Goal: Information Seeking & Learning: Learn about a topic

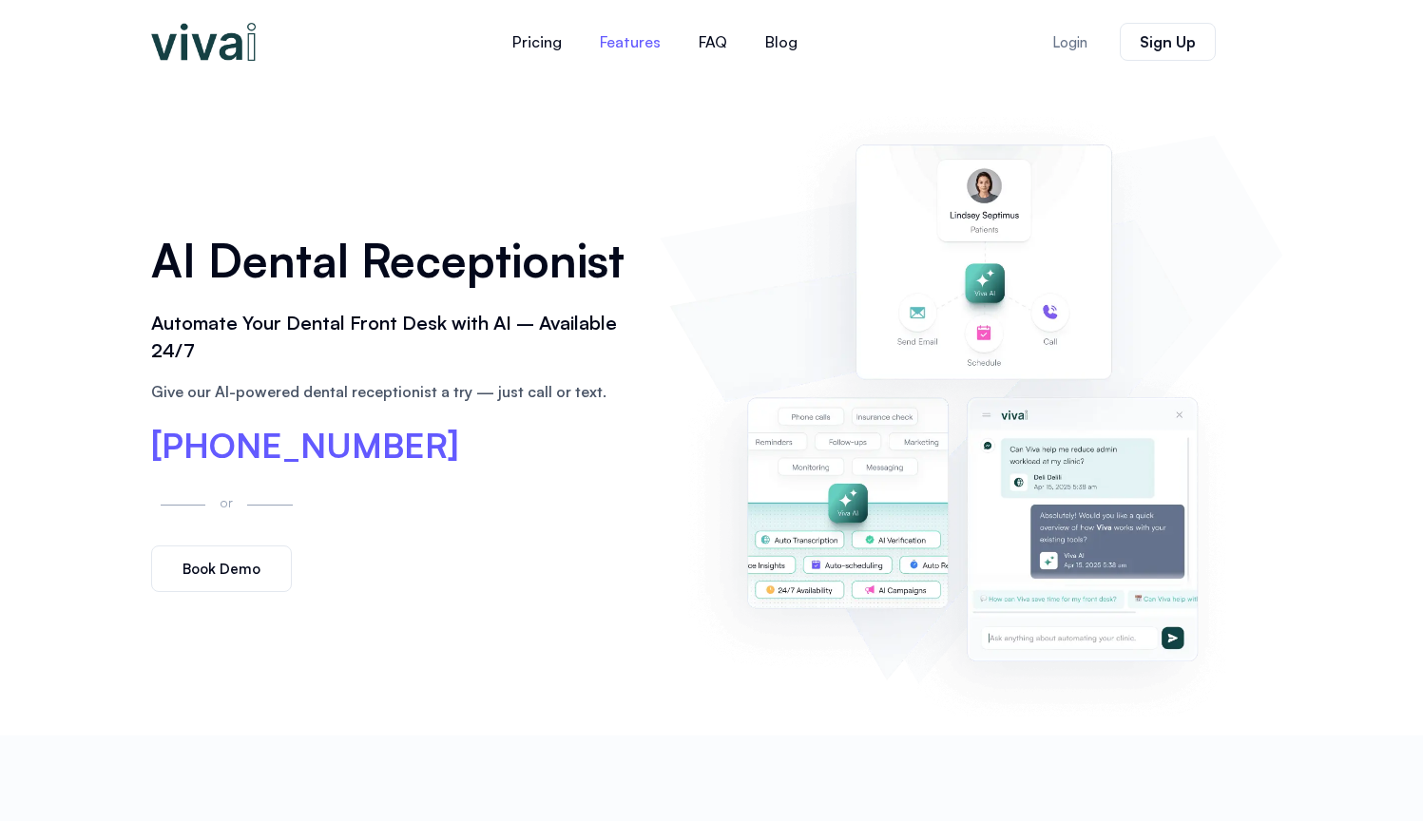
click at [618, 48] on link "Features" at bounding box center [630, 42] width 99 height 46
click at [714, 49] on link "FAQ" at bounding box center [713, 42] width 67 height 46
click at [636, 40] on link "Features" at bounding box center [630, 42] width 99 height 46
click at [538, 47] on link "Pricing" at bounding box center [536, 42] width 87 height 46
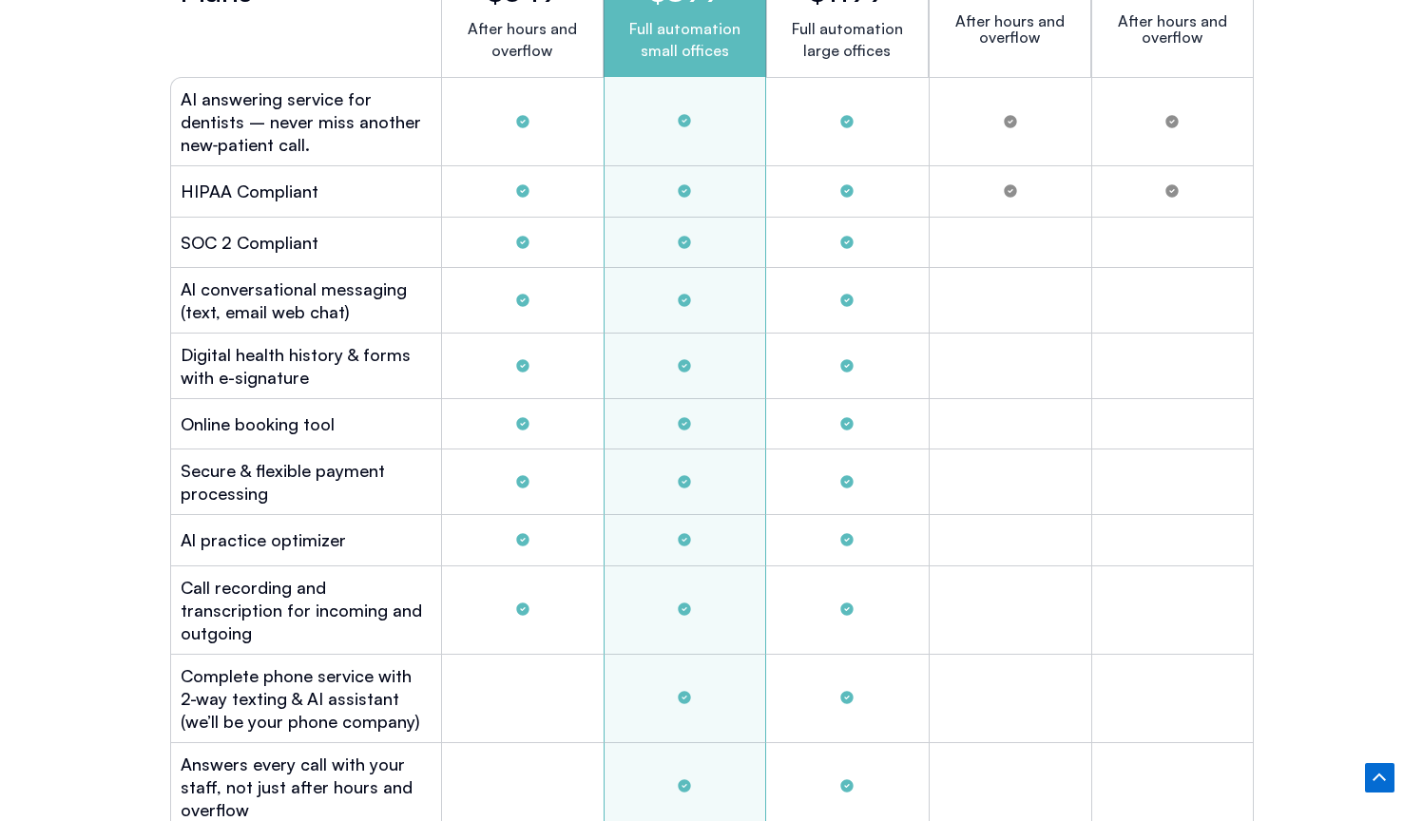
scroll to position [5385, 0]
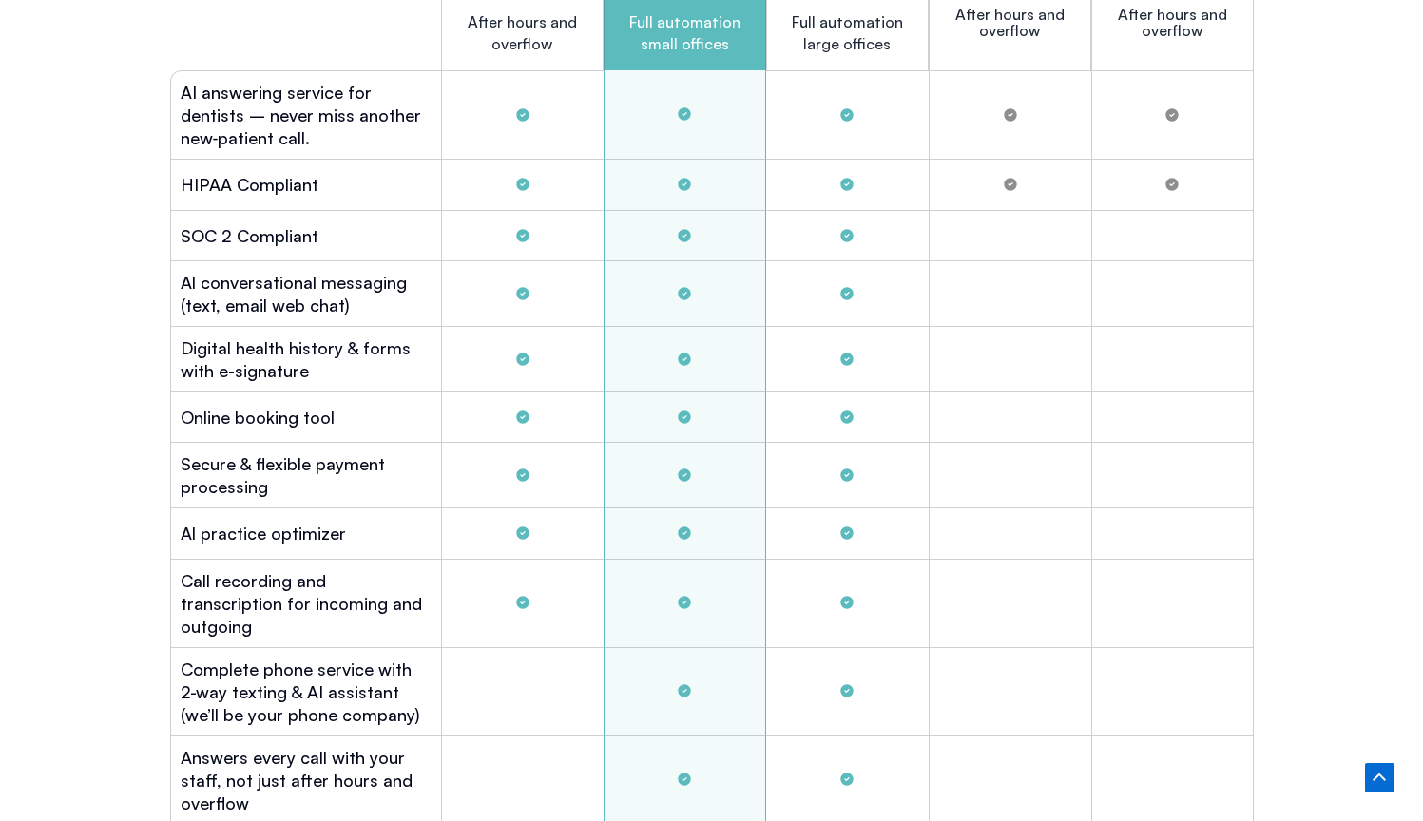
click at [559, 196] on div "Tabs. Open items with Enter or Space, close with Escape and navigate using the …" at bounding box center [522, 185] width 163 height 50
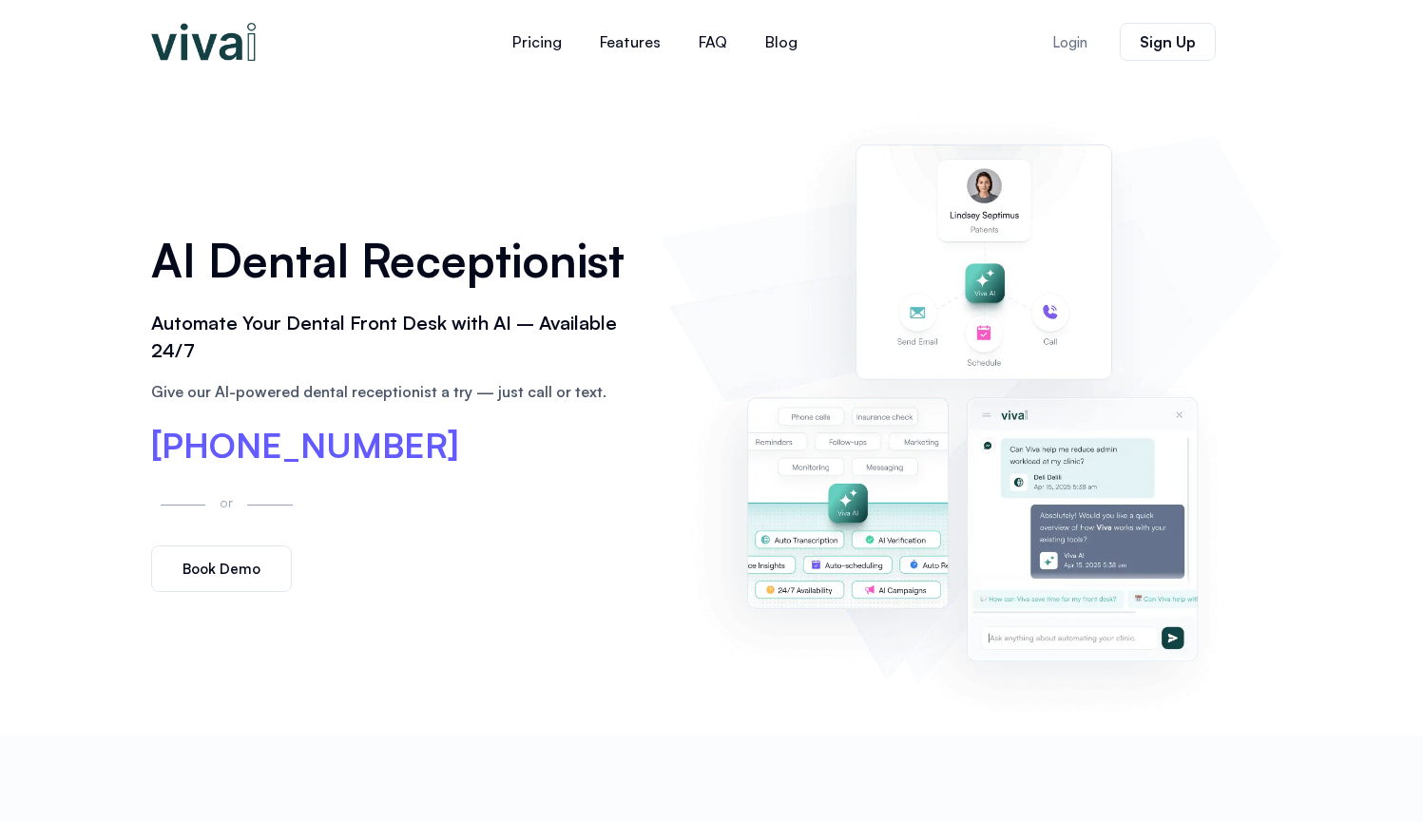
scroll to position [0, 0]
click at [199, 440] on span "[PHONE_NUMBER]" at bounding box center [305, 446] width 308 height 34
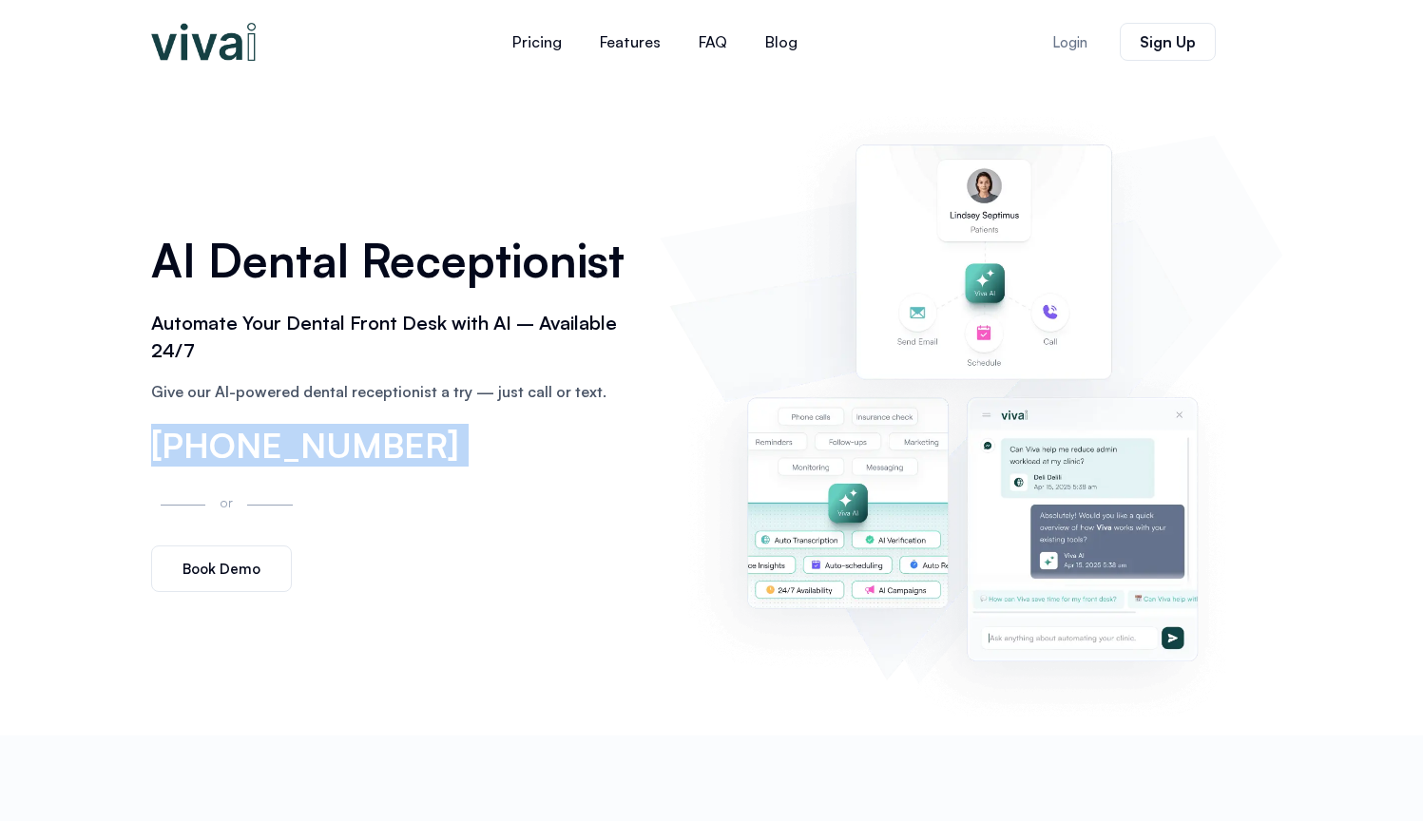
click at [199, 440] on span "[PHONE_NUMBER]" at bounding box center [305, 446] width 308 height 34
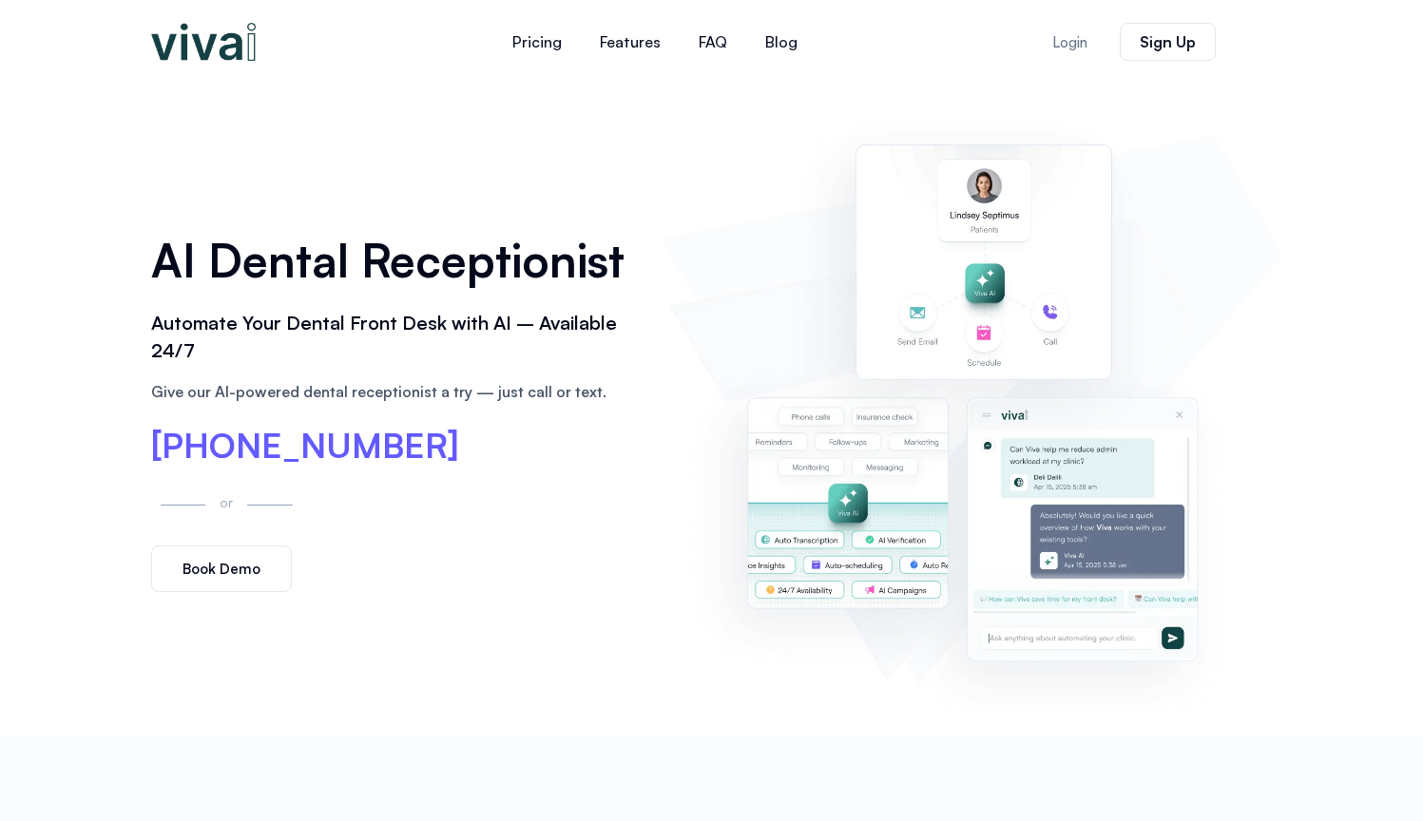
click at [324, 438] on span "[PHONE_NUMBER]" at bounding box center [305, 446] width 308 height 34
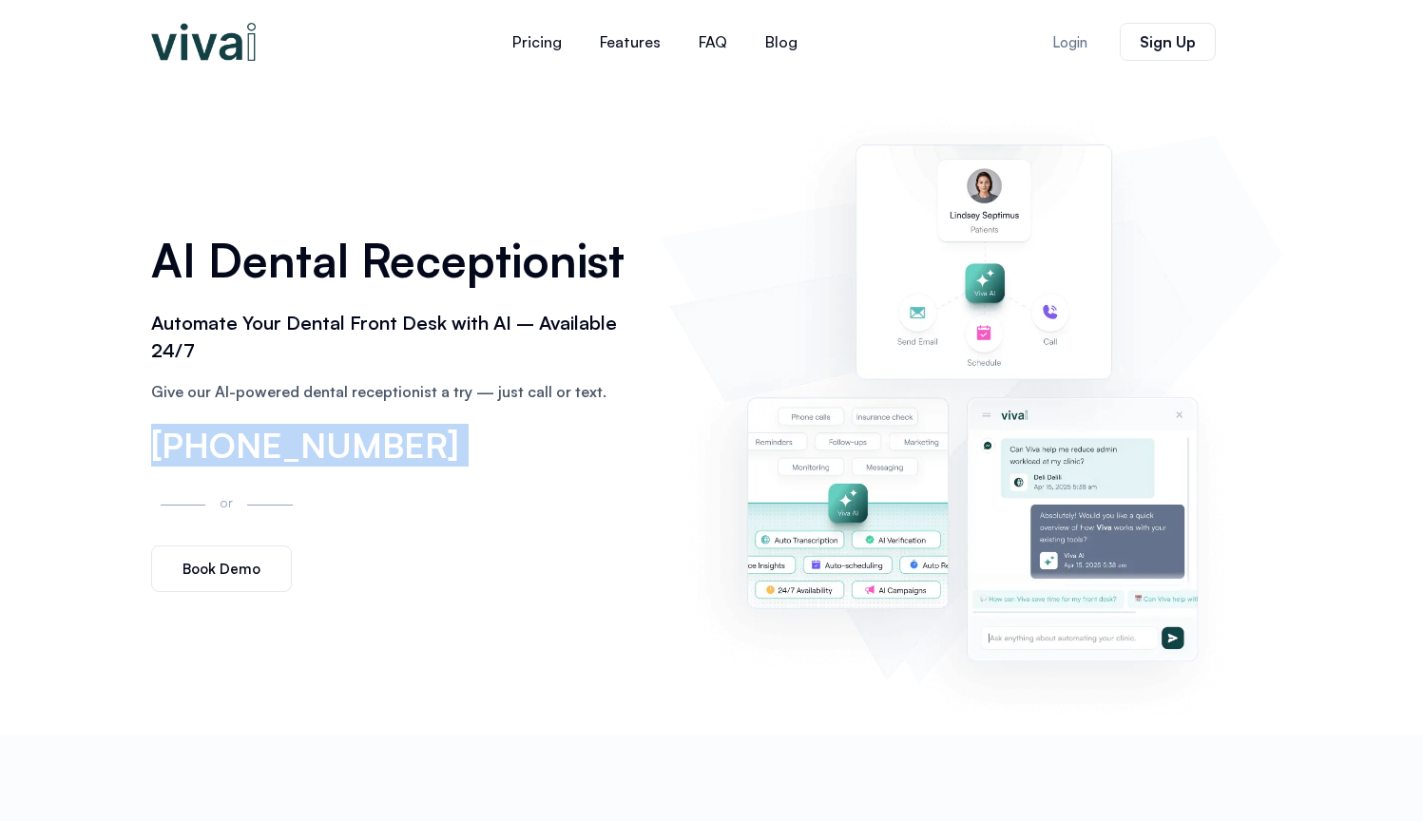
click at [324, 438] on span "[PHONE_NUMBER]" at bounding box center [305, 446] width 308 height 34
click at [345, 502] on div "AI Dental Receptionist Automate Your Dental Front Desk with AI – Available 24/7…" at bounding box center [397, 410] width 510 height 385
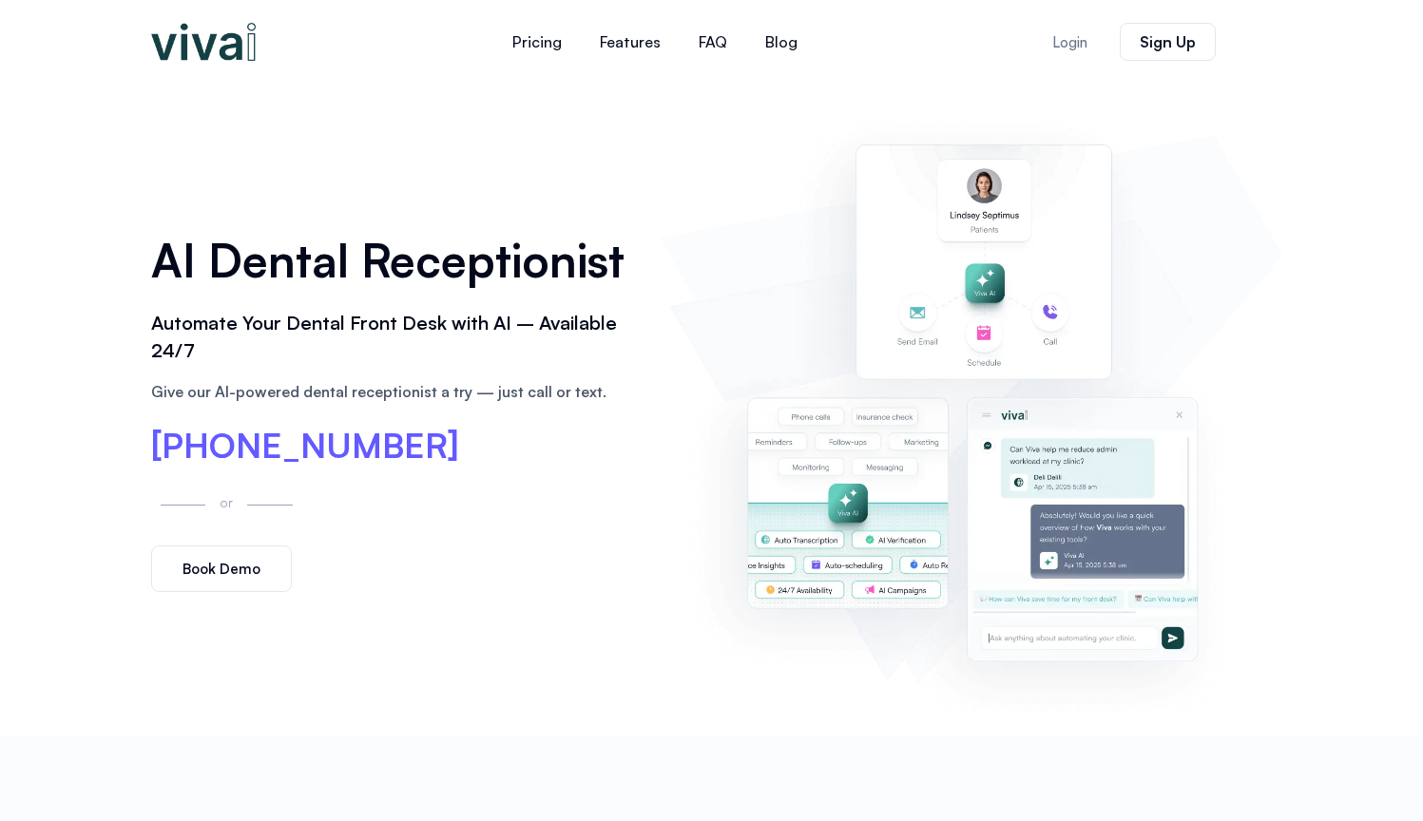
click at [398, 625] on div "AI Dental Receptionist Automate Your Dental Front Desk with AI – Available 24/7…" at bounding box center [712, 410] width 1141 height 652
click at [338, 455] on span "[PHONE_NUMBER]" at bounding box center [305, 446] width 308 height 34
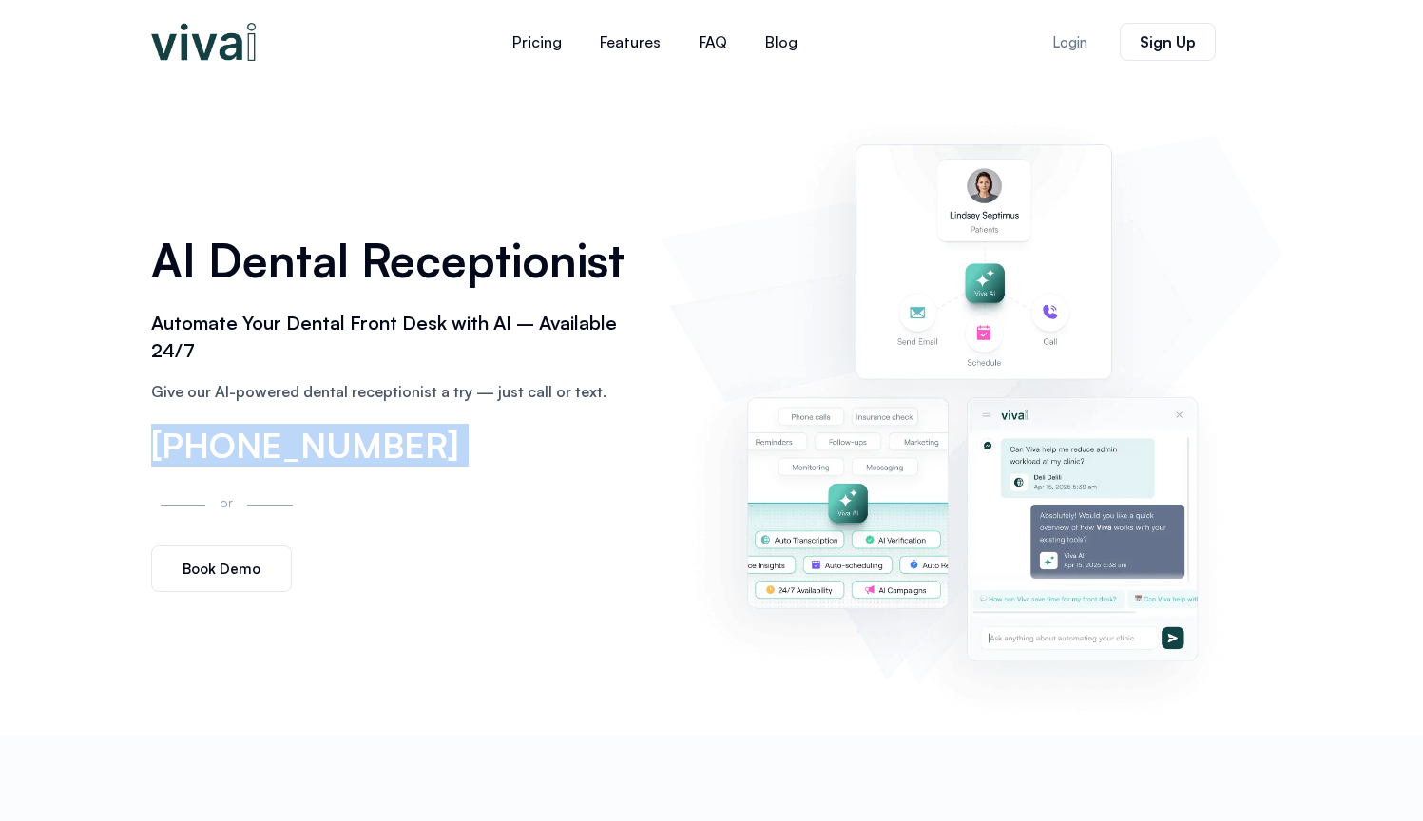
click at [338, 455] on span "[PHONE_NUMBER]" at bounding box center [305, 446] width 308 height 34
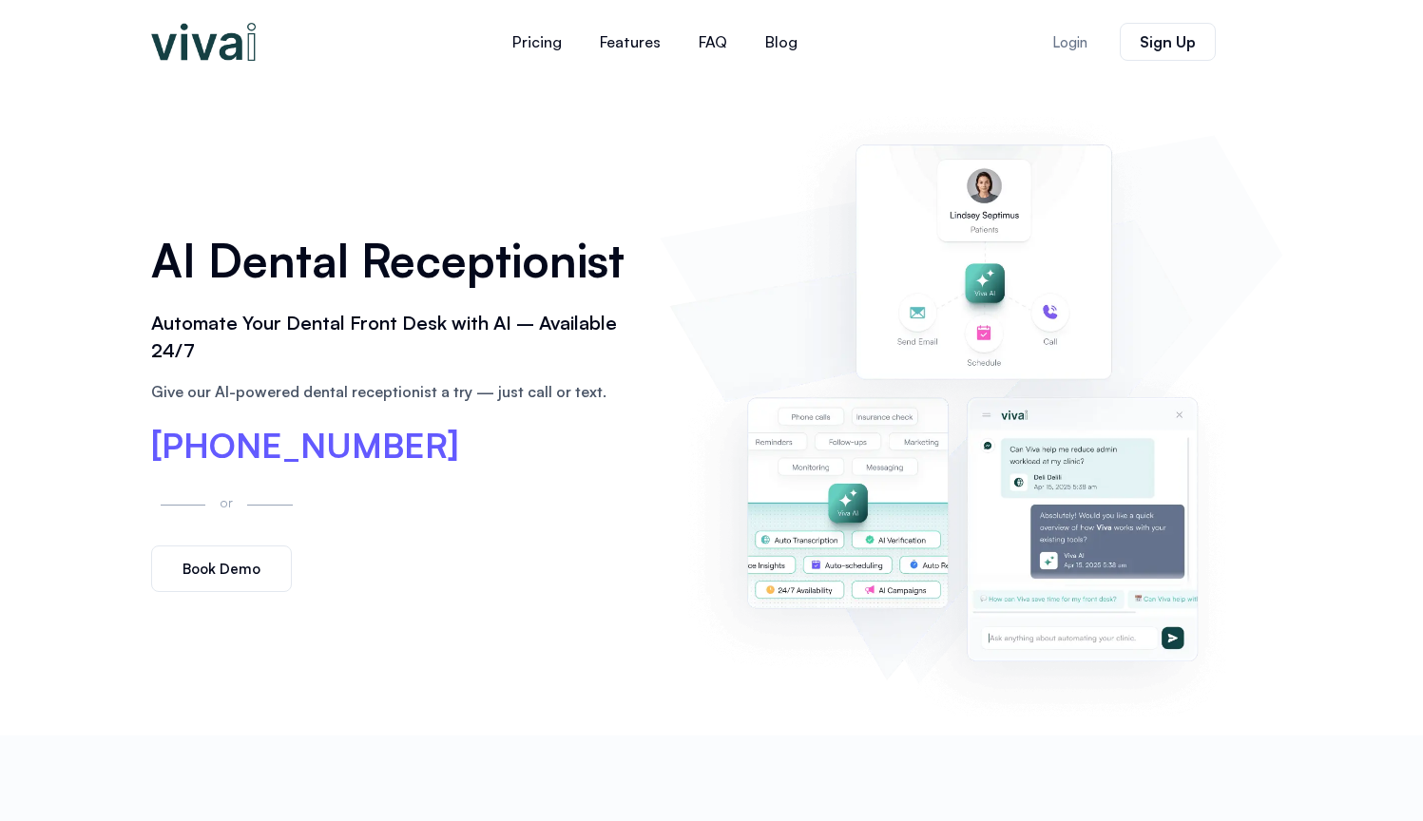
click at [435, 390] on p "Give our AI-powered dental receptionist a try — just call or text." at bounding box center [396, 391] width 491 height 23
click at [546, 42] on link "Pricing" at bounding box center [536, 42] width 87 height 46
